Goal: Navigation & Orientation: Find specific page/section

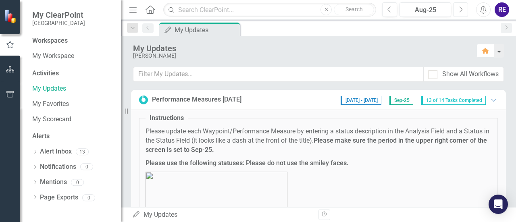
click at [462, 8] on icon "Next" at bounding box center [460, 9] width 4 height 7
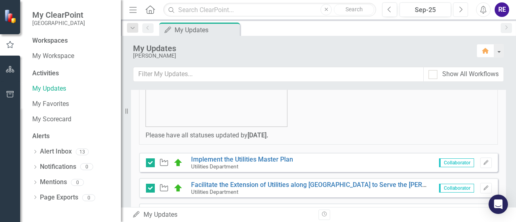
scroll to position [161, 0]
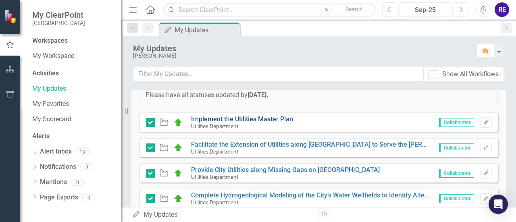
click at [279, 119] on link "Implement the Utilities Master Plan" at bounding box center [242, 119] width 102 height 8
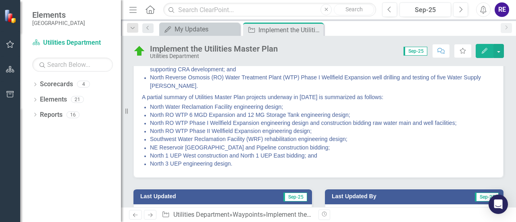
scroll to position [242, 0]
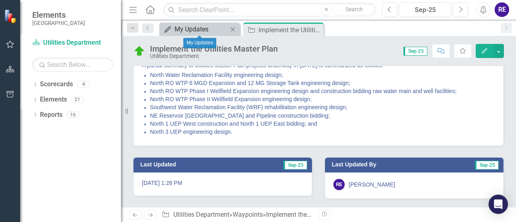
click at [183, 27] on div "My Updates" at bounding box center [200, 29] width 53 height 10
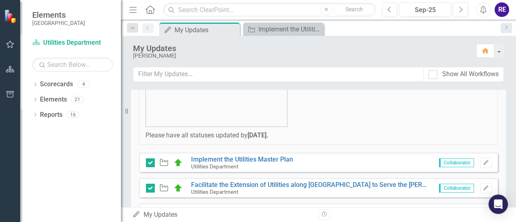
scroll to position [161, 0]
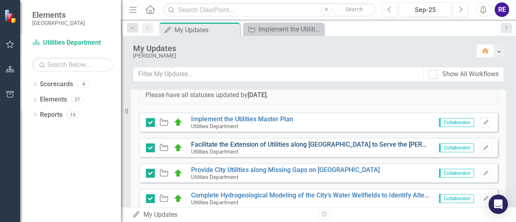
click at [343, 143] on link "Facilitate the Extension of Utilities along [GEOGRAPHIC_DATA] to Serve the [PER…" at bounding box center [353, 145] width 325 height 8
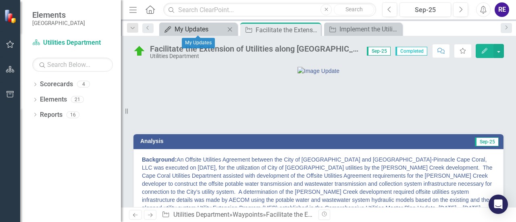
click at [202, 27] on div "My Updates" at bounding box center [199, 29] width 50 height 10
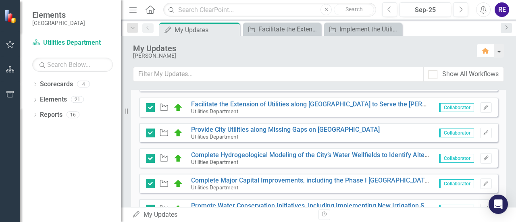
scroll to position [161, 0]
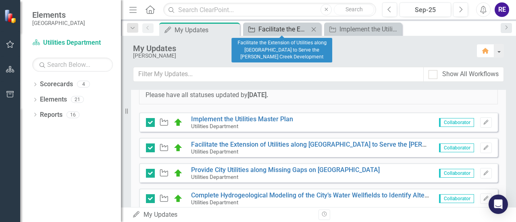
click at [288, 30] on div "Facilitate the Extension of Utilities along [GEOGRAPHIC_DATA] to Serve the [PER…" at bounding box center [283, 29] width 50 height 10
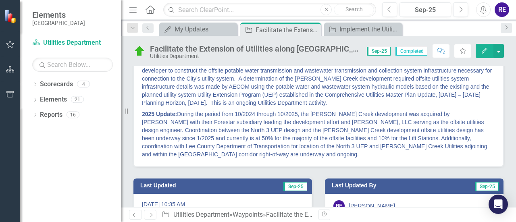
scroll to position [121, 0]
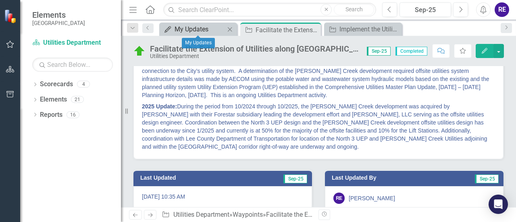
click at [220, 30] on div "My Updates" at bounding box center [199, 29] width 50 height 10
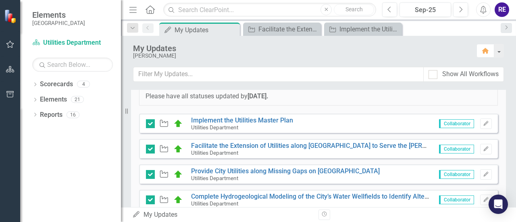
scroll to position [161, 0]
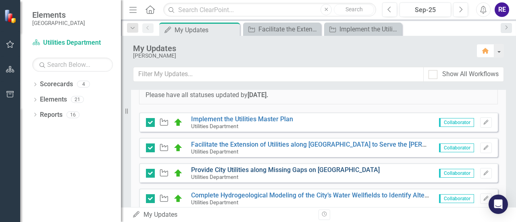
click at [339, 169] on link "Provide City Utilities along Missing Gaps on [GEOGRAPHIC_DATA]" at bounding box center [285, 170] width 189 height 8
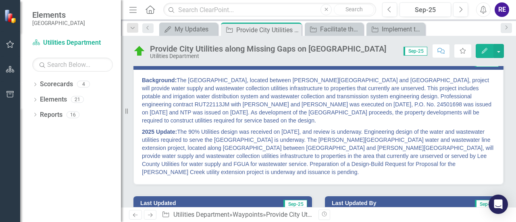
scroll to position [121, 0]
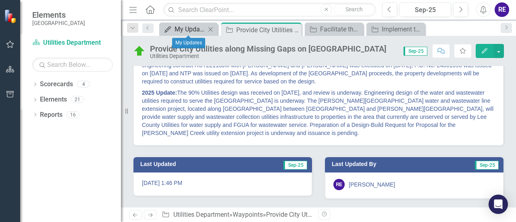
click at [194, 30] on div "My Updates" at bounding box center [189, 29] width 31 height 10
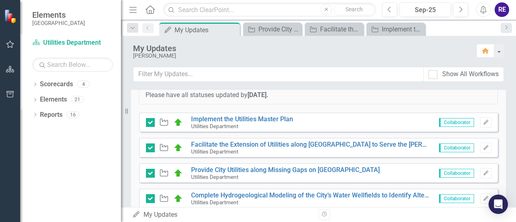
scroll to position [201, 0]
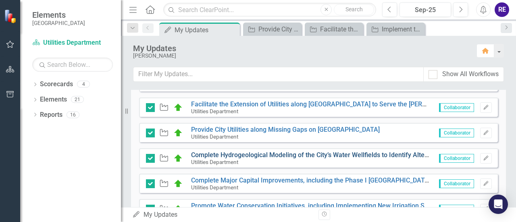
click at [276, 155] on link "Complete Hydrogeological Modeling of the City’s Water Wellfields to Identify Al…" at bounding box center [396, 155] width 411 height 8
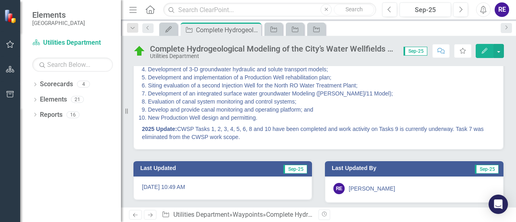
scroll to position [121, 0]
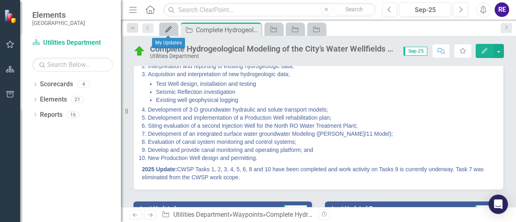
click at [168, 27] on icon "My Updates" at bounding box center [168, 29] width 8 height 6
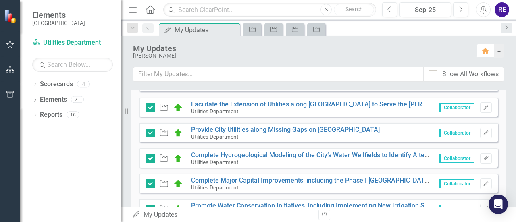
scroll to position [242, 0]
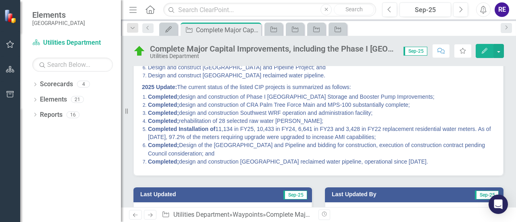
scroll to position [161, 0]
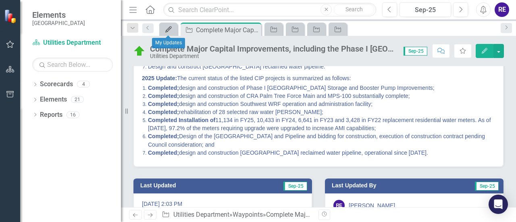
click at [164, 26] on div "My Updates" at bounding box center [166, 29] width 11 height 10
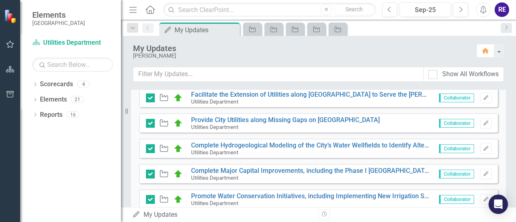
scroll to position [242, 0]
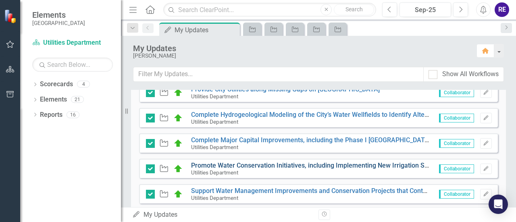
click at [242, 167] on link "Promote Water Conservation Initiatives, including Implementing New Irrigation S…" at bounding box center [358, 166] width 335 height 8
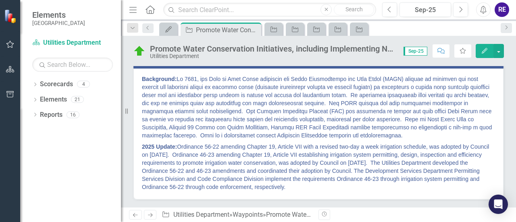
scroll to position [121, 0]
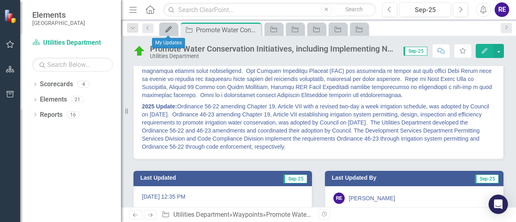
click at [167, 27] on icon "My Updates" at bounding box center [168, 29] width 8 height 6
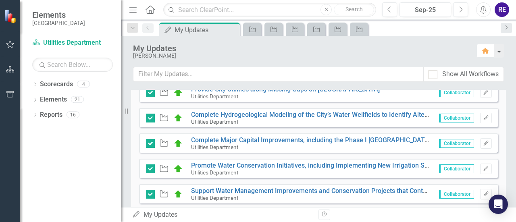
scroll to position [282, 0]
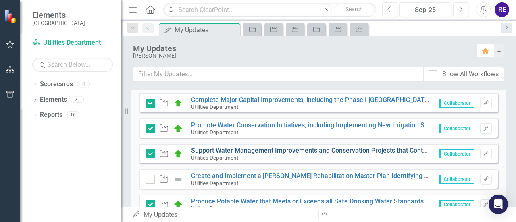
click at [322, 150] on link "Support Water Management Improvements and Conservation Projects that Contribute…" at bounding box center [507, 151] width 633 height 8
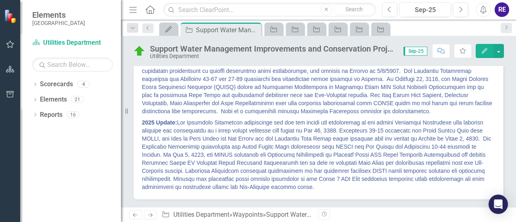
scroll to position [201, 0]
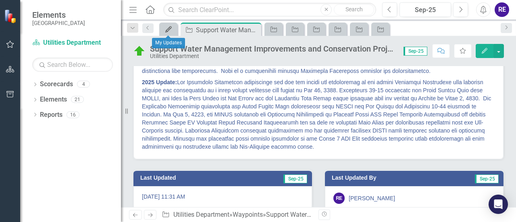
click at [169, 29] on icon "My Updates" at bounding box center [168, 29] width 8 height 6
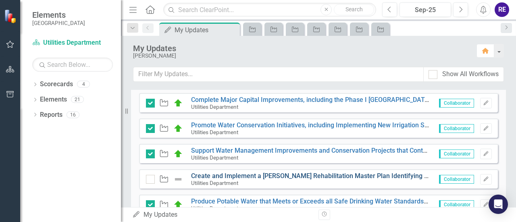
scroll to position [322, 0]
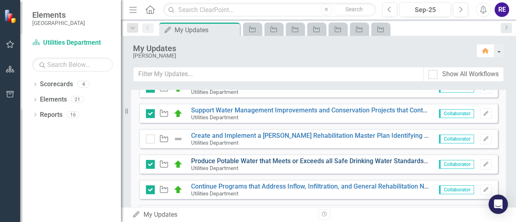
click at [272, 160] on link "Produce Potable Water that Meets or Exceeds all Safe Drinking Water Standards E…" at bounding box center [472, 161] width 562 height 8
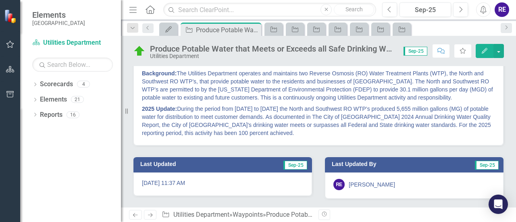
scroll to position [81, 0]
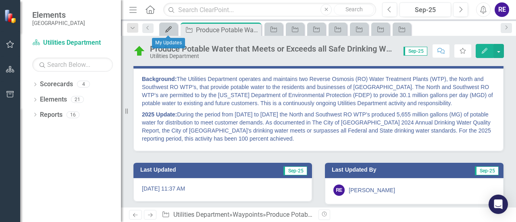
click at [167, 28] on icon "My Updates" at bounding box center [168, 29] width 8 height 6
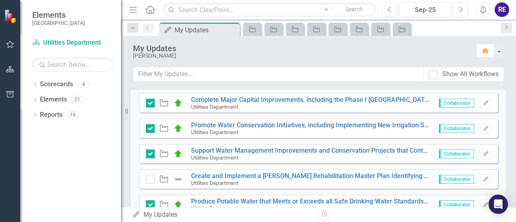
scroll to position [322, 0]
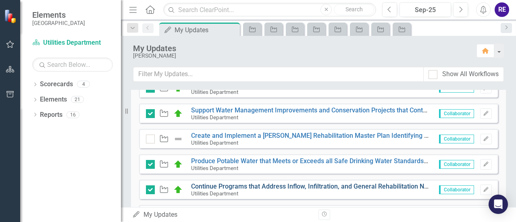
click at [314, 187] on link "Continue Programs that Address Inflow, Infiltration, and General Rehabilitation…" at bounding box center [386, 187] width 391 height 8
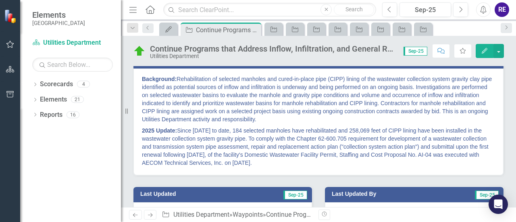
scroll to position [121, 0]
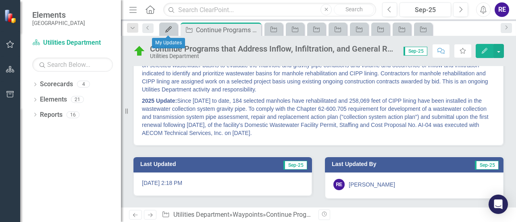
click at [170, 31] on icon "My Updates" at bounding box center [168, 29] width 8 height 6
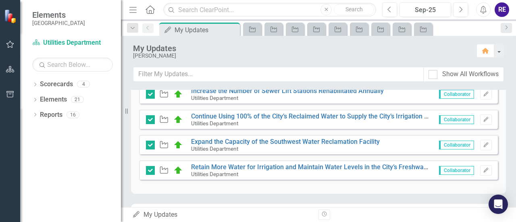
scroll to position [403, 0]
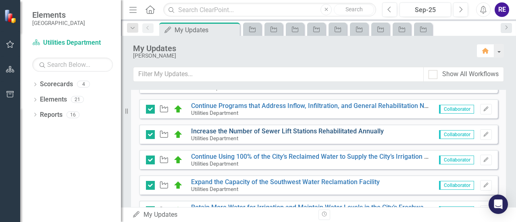
click at [306, 131] on link "Increase the Number of Sewer Lift Stations Rehabilitated Annually" at bounding box center [287, 131] width 193 height 8
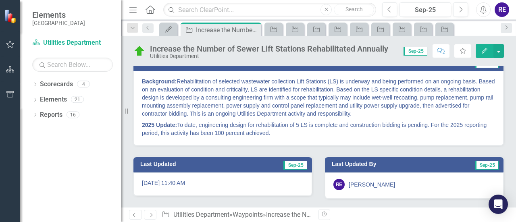
scroll to position [81, 0]
click at [168, 28] on icon "My Updates" at bounding box center [168, 29] width 8 height 6
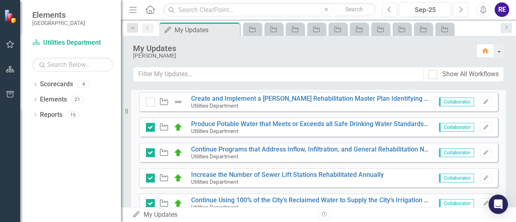
scroll to position [363, 0]
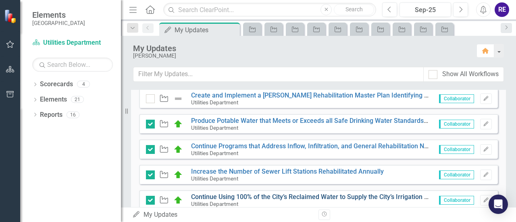
click at [303, 194] on link "Continue Using 100% of the City’s Reclaimed Water to Supply the City’s Irrigati…" at bounding box center [319, 197] width 257 height 8
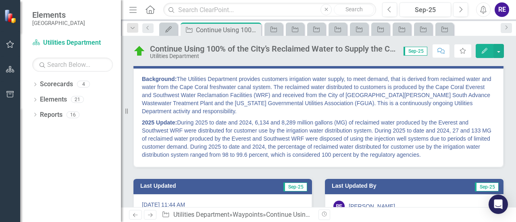
scroll to position [121, 0]
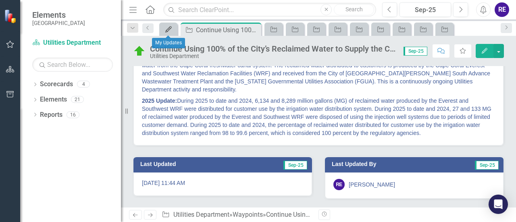
click at [173, 31] on link "My Updates" at bounding box center [168, 29] width 14 height 10
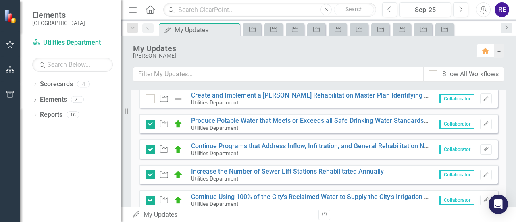
scroll to position [403, 0]
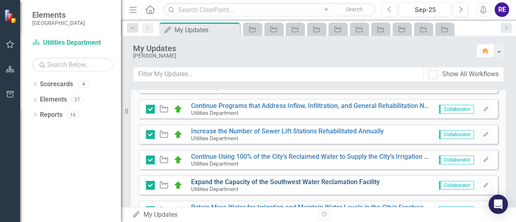
click at [305, 182] on link "Expand the Capacity of the Southwest Water Reclamation Facility" at bounding box center [285, 182] width 189 height 8
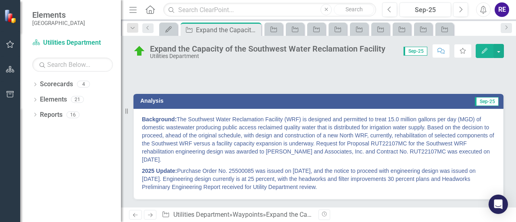
scroll to position [81, 0]
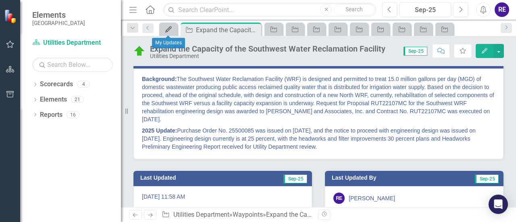
click at [169, 27] on icon at bounding box center [168, 29] width 6 height 6
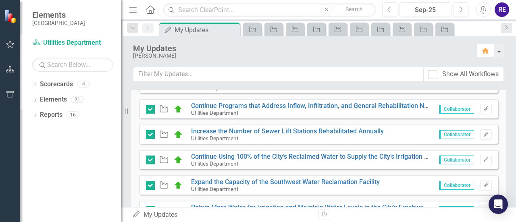
scroll to position [443, 0]
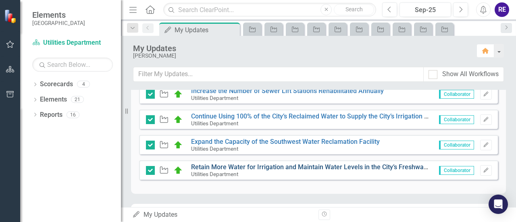
click at [371, 168] on link "Retain More Water for Irrigation and Maintain Water Levels in the City’s Freshw…" at bounding box center [332, 167] width 282 height 8
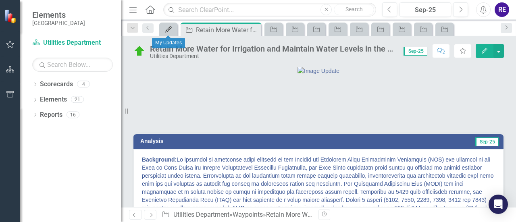
click at [170, 28] on icon "My Updates" at bounding box center [168, 29] width 8 height 6
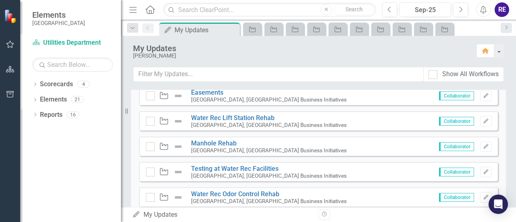
scroll to position [1023, 0]
